Goal: Task Accomplishment & Management: Use online tool/utility

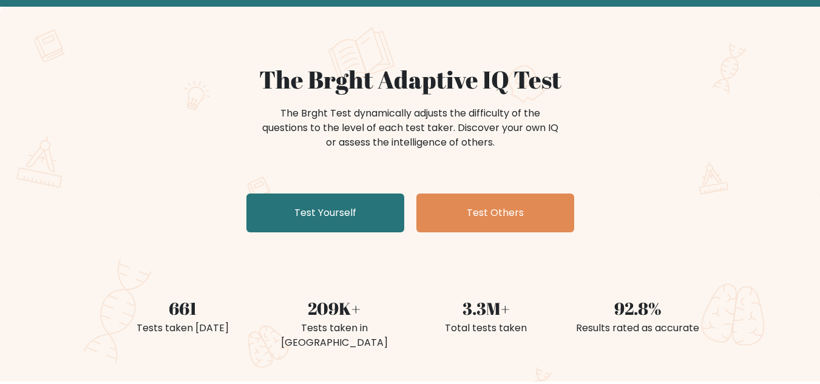
scroll to position [61, 0]
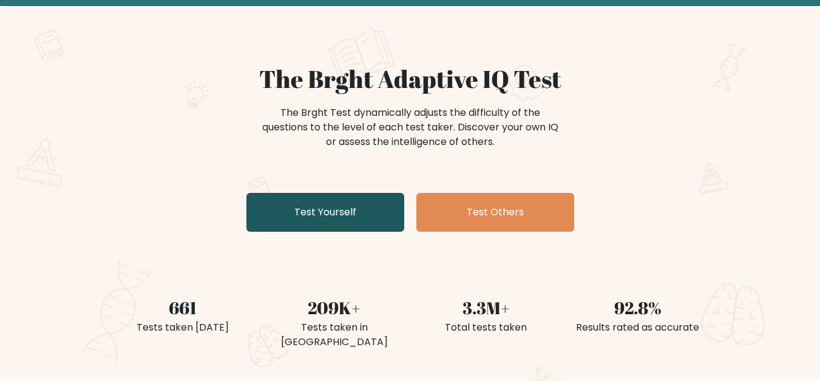
click at [309, 229] on link "Test Yourself" at bounding box center [325, 212] width 158 height 39
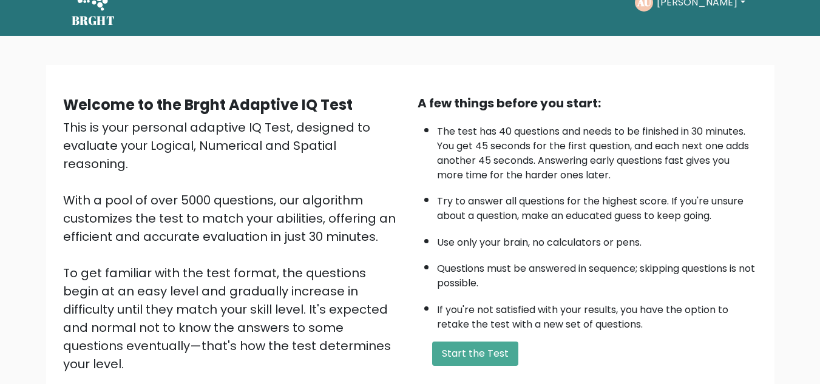
scroll to position [61, 0]
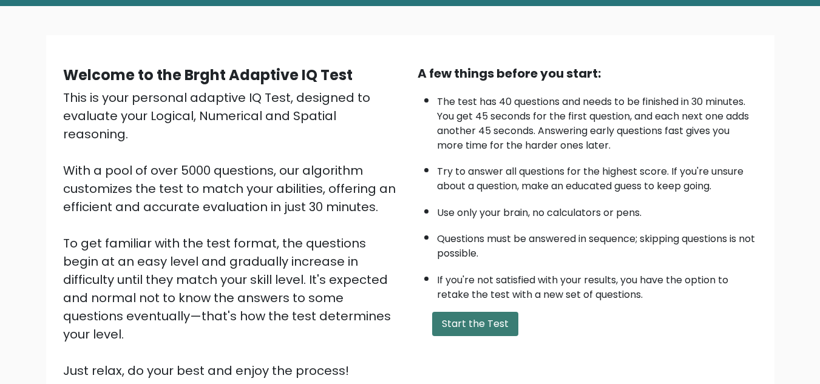
click at [493, 331] on button "Start the Test" at bounding box center [475, 324] width 86 height 24
